Goal: Find specific page/section: Find specific page/section

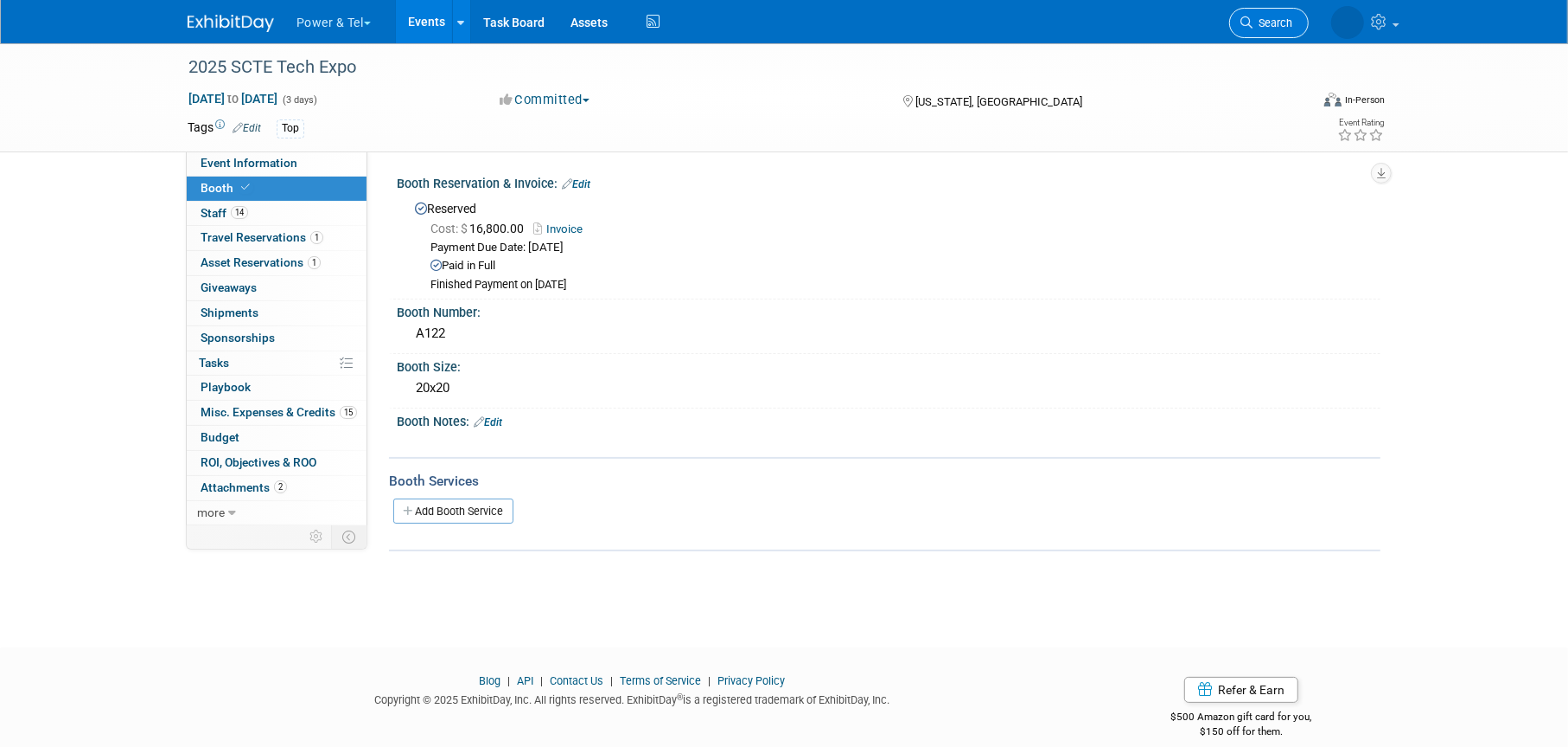
click at [1269, 15] on link "Search" at bounding box center [1269, 23] width 80 height 30
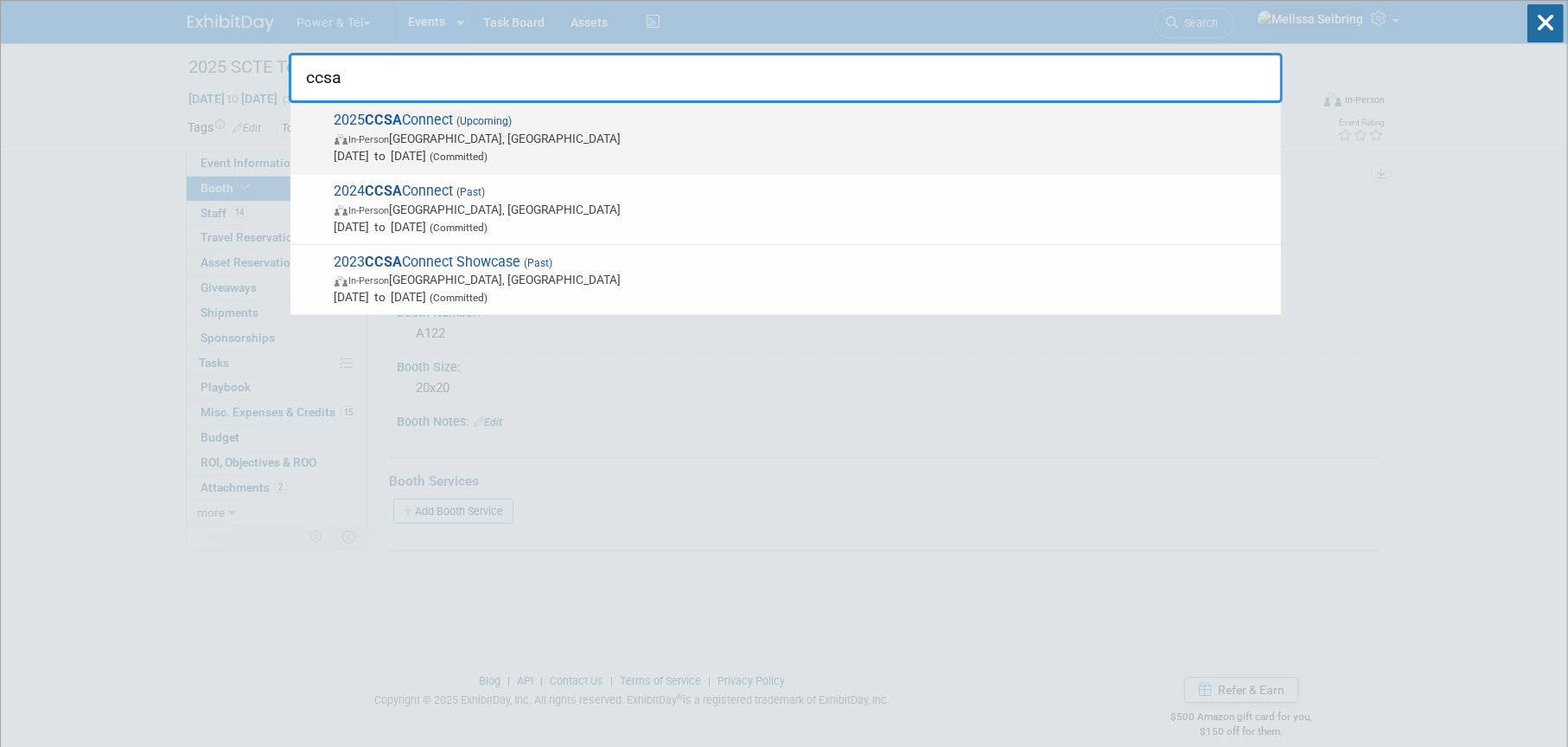
type input "ccsa"
click at [425, 120] on span "2025 CCSA Connect (Upcoming) In-Person [GEOGRAPHIC_DATA], [GEOGRAPHIC_DATA] [DA…" at bounding box center [800, 138] width 943 height 53
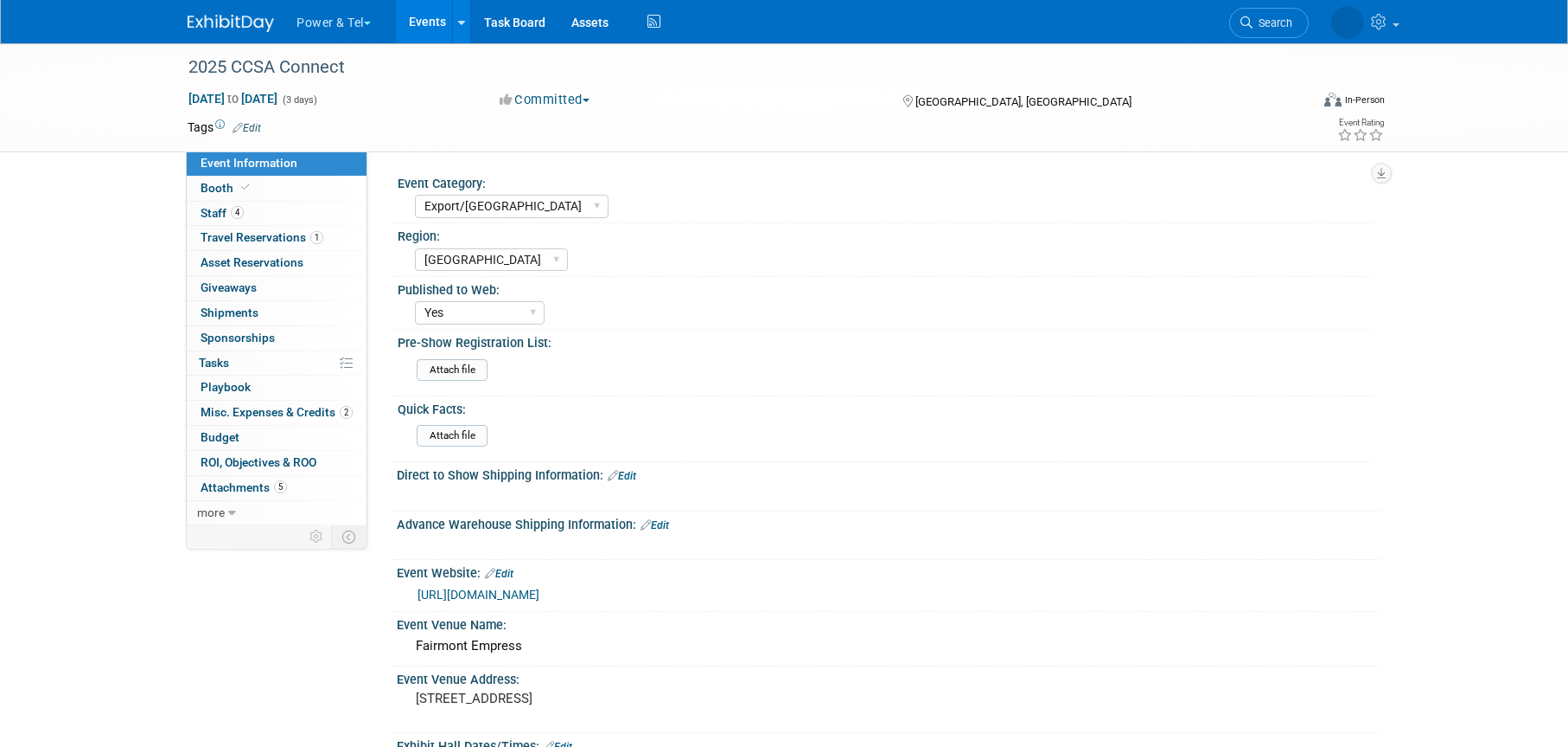
select select "Export/[GEOGRAPHIC_DATA]"
select select "[GEOGRAPHIC_DATA]"
select select "Yes"
click at [221, 206] on span "Staff 4" at bounding box center [221, 212] width 43 height 14
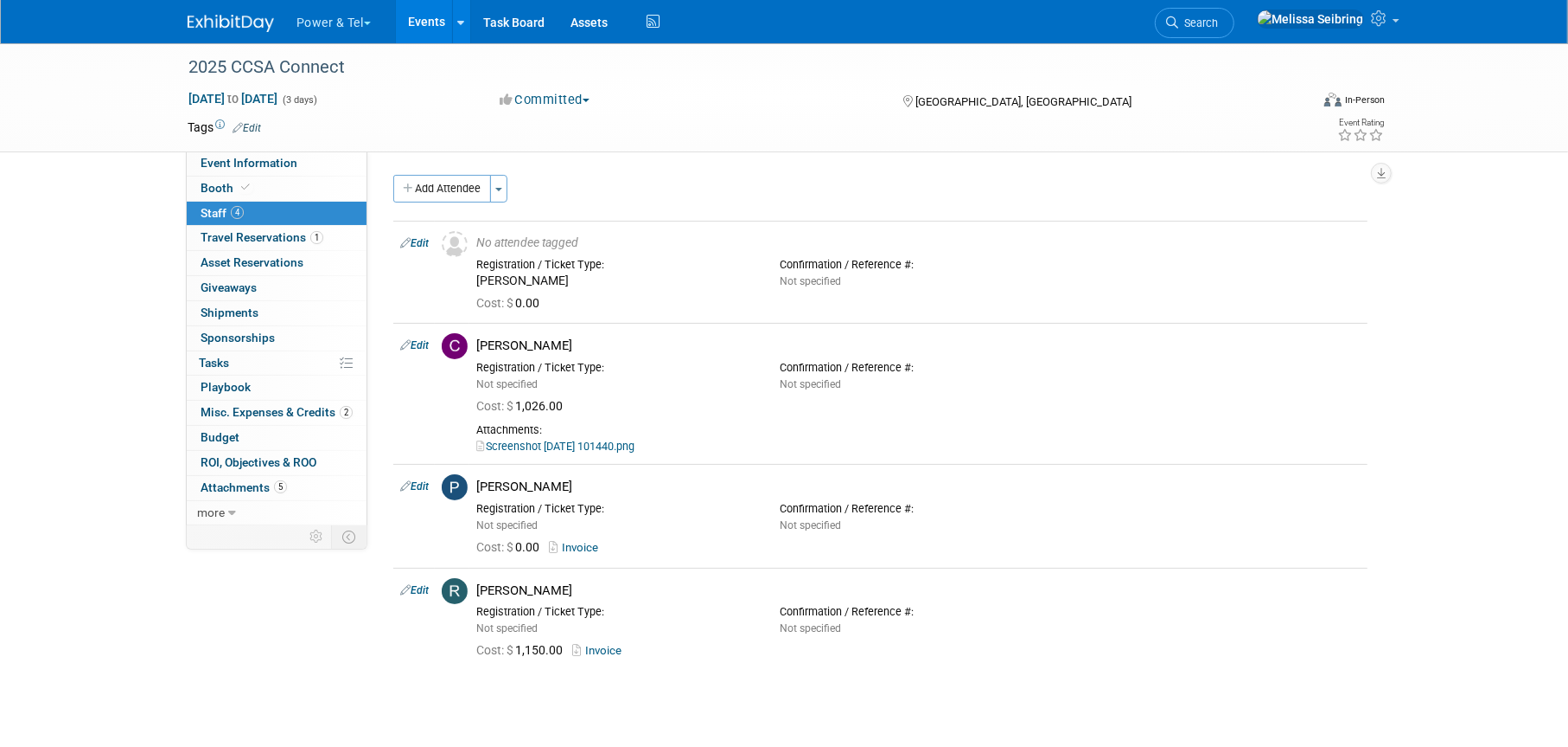
click at [218, 18] on img at bounding box center [230, 23] width 87 height 17
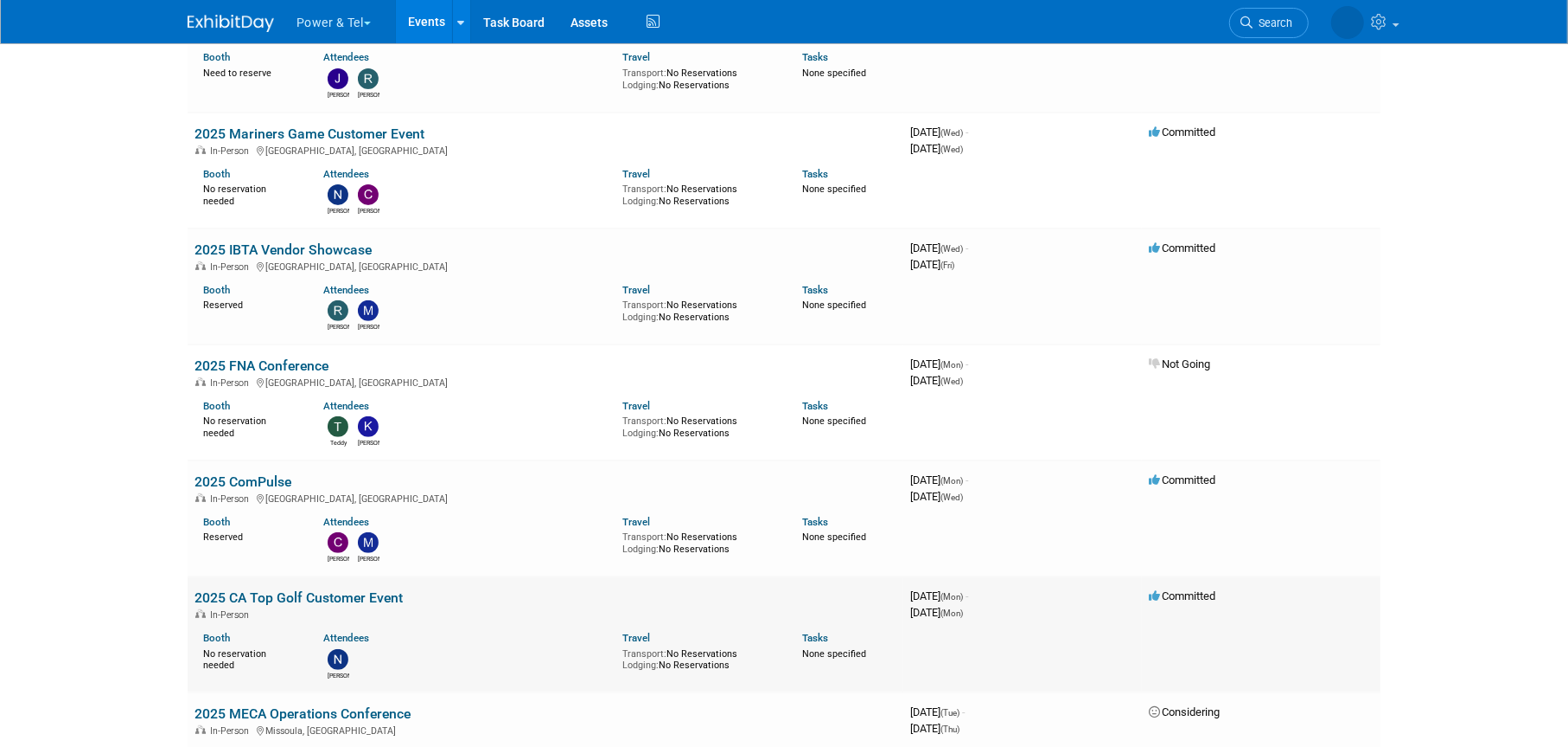
scroll to position [433, 0]
